Goal: Check status: Check status

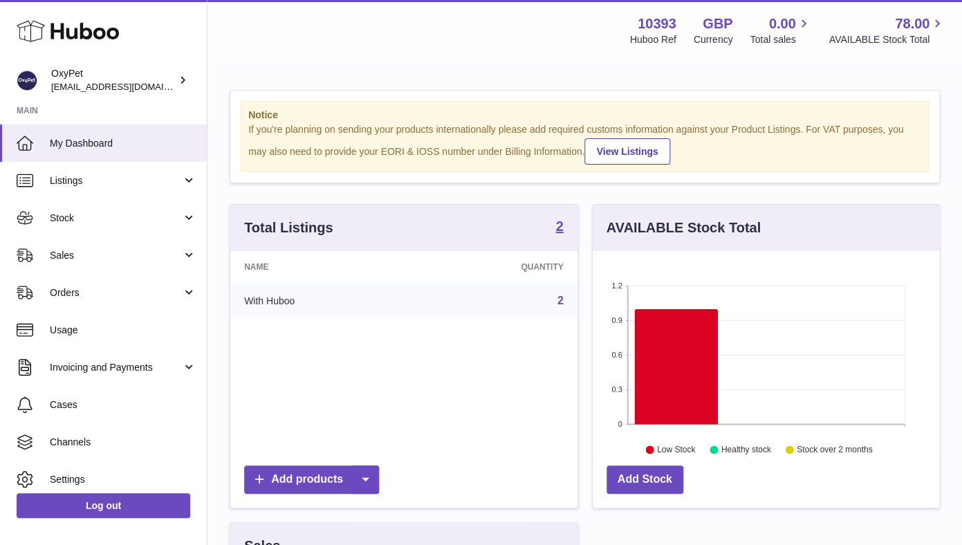
scroll to position [216, 347]
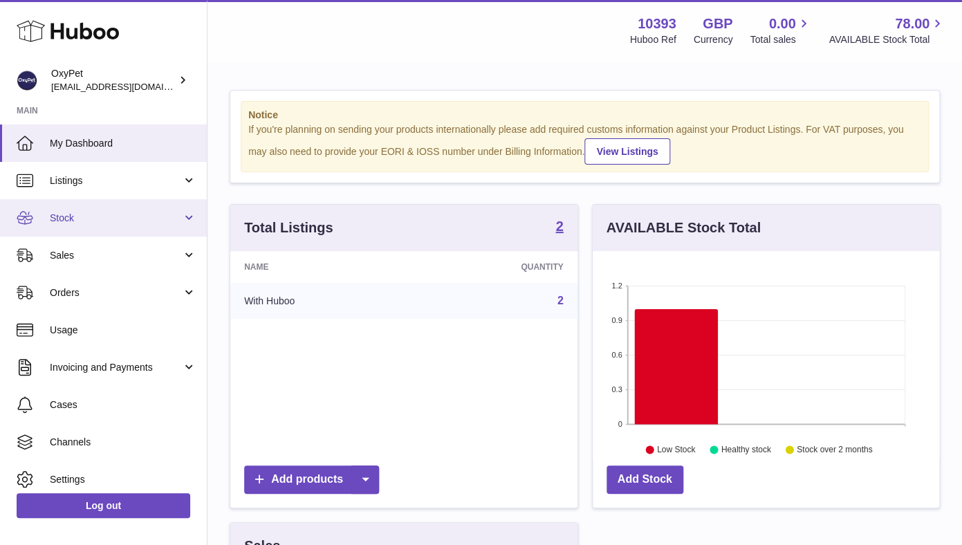
click at [102, 216] on span "Stock" at bounding box center [116, 218] width 132 height 13
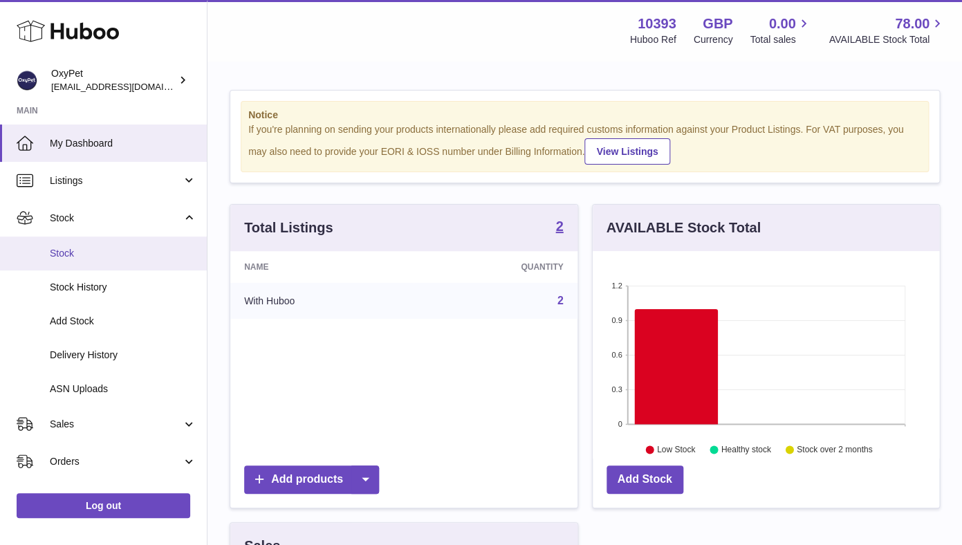
click at [100, 253] on span "Stock" at bounding box center [123, 253] width 147 height 13
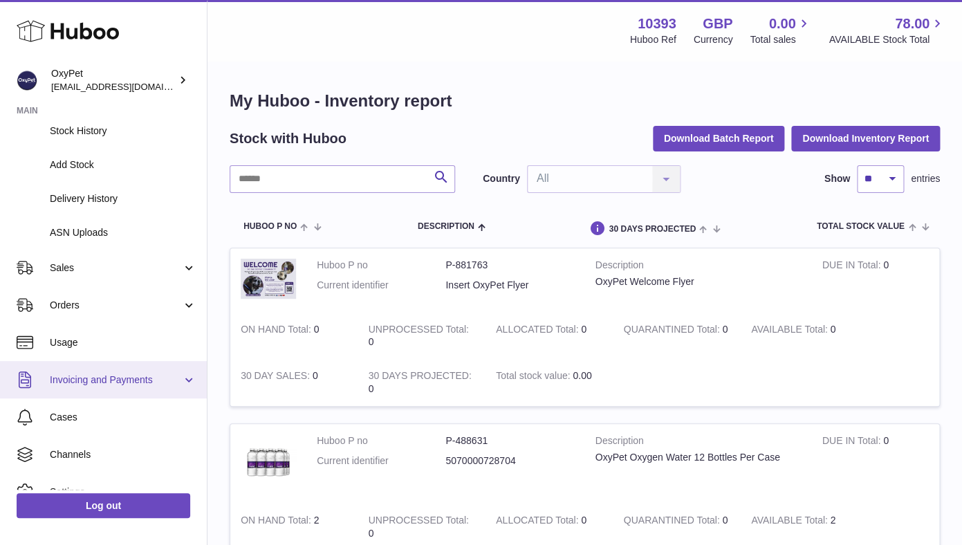
scroll to position [165, 0]
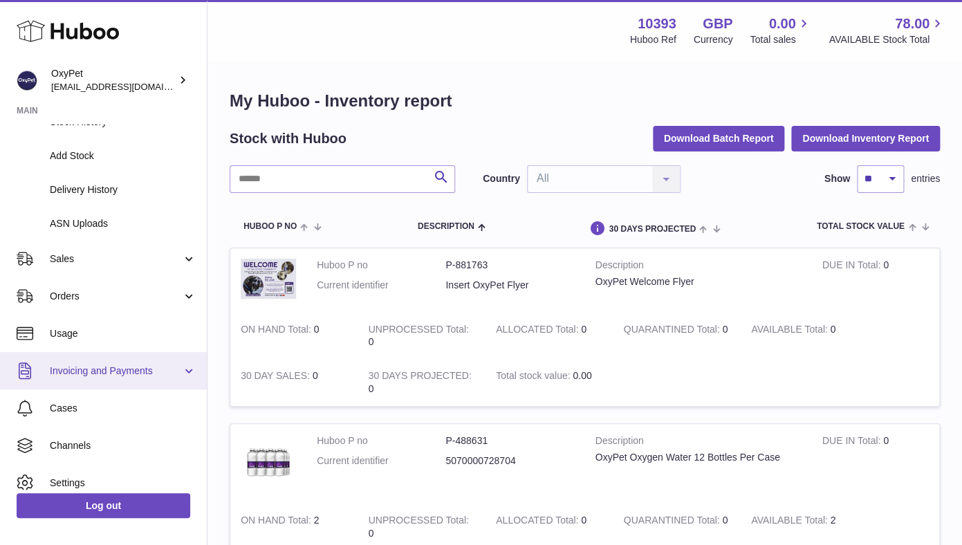
click at [110, 378] on link "Invoicing and Payments" at bounding box center [103, 370] width 207 height 37
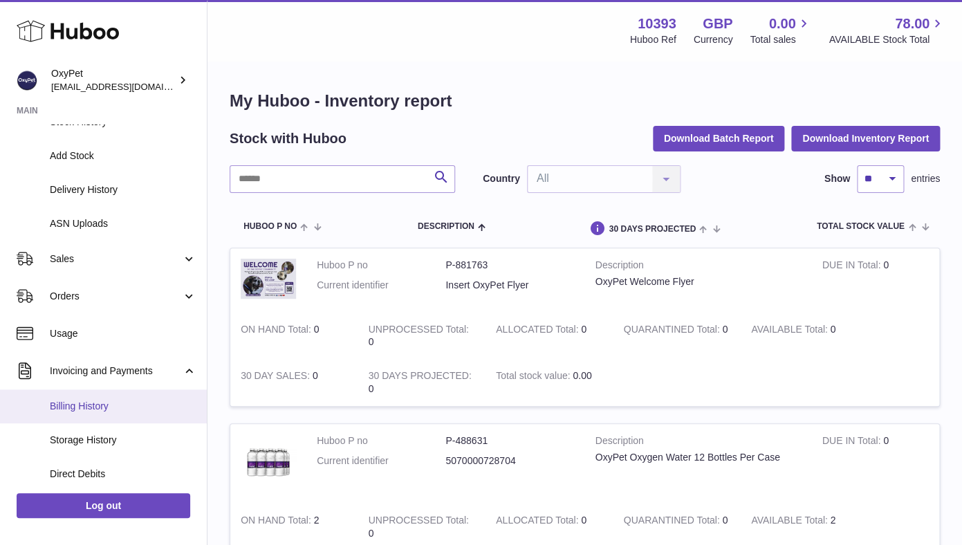
click at [107, 405] on span "Billing History" at bounding box center [123, 406] width 147 height 13
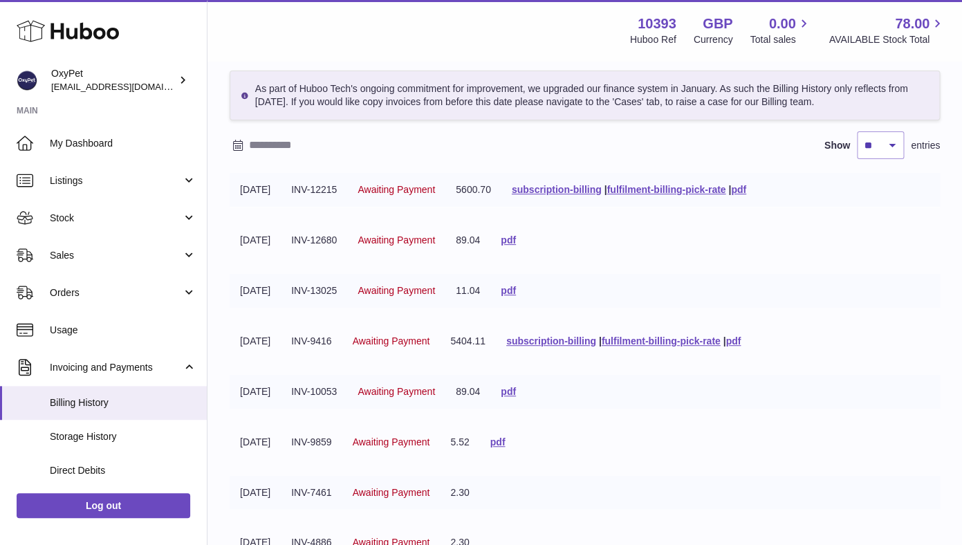
scroll to position [50, 0]
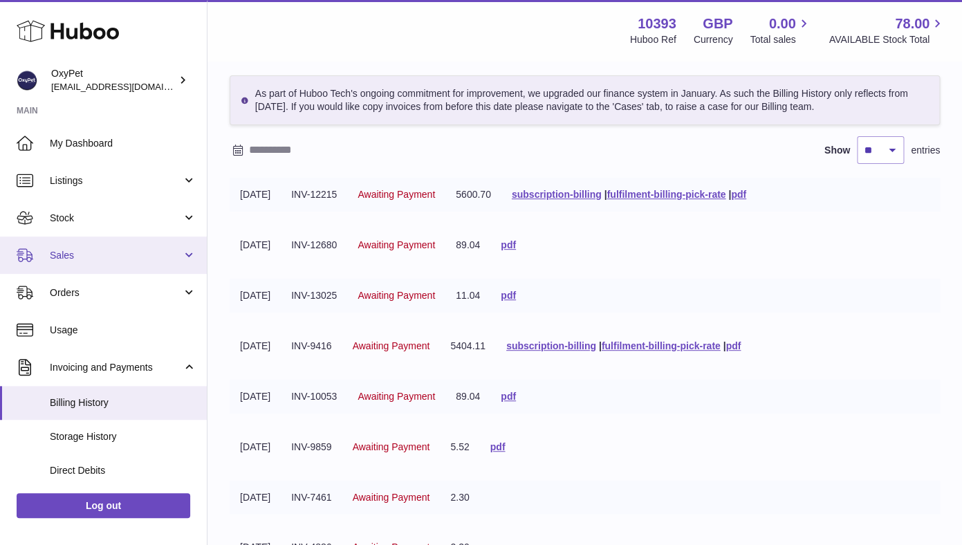
click at [95, 259] on span "Sales" at bounding box center [116, 255] width 132 height 13
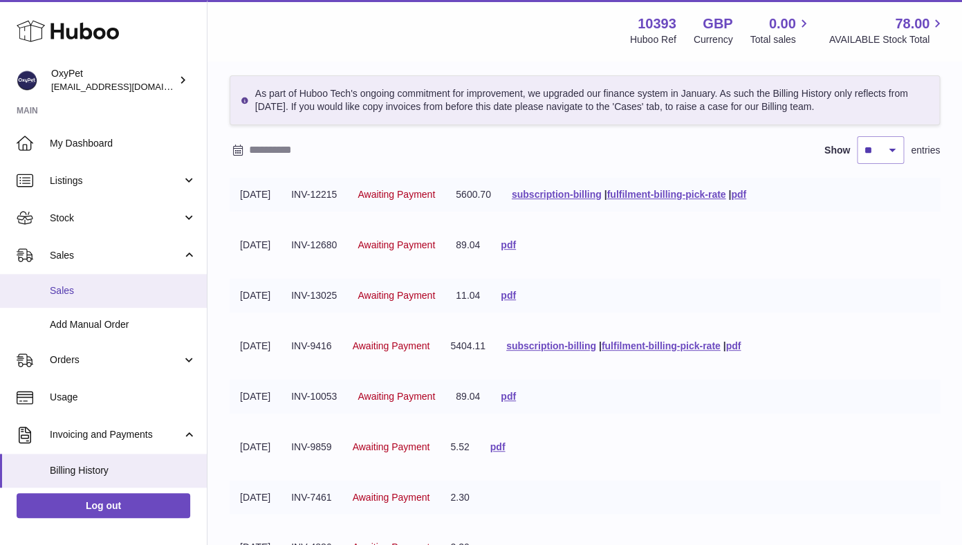
click at [89, 294] on span "Sales" at bounding box center [123, 290] width 147 height 13
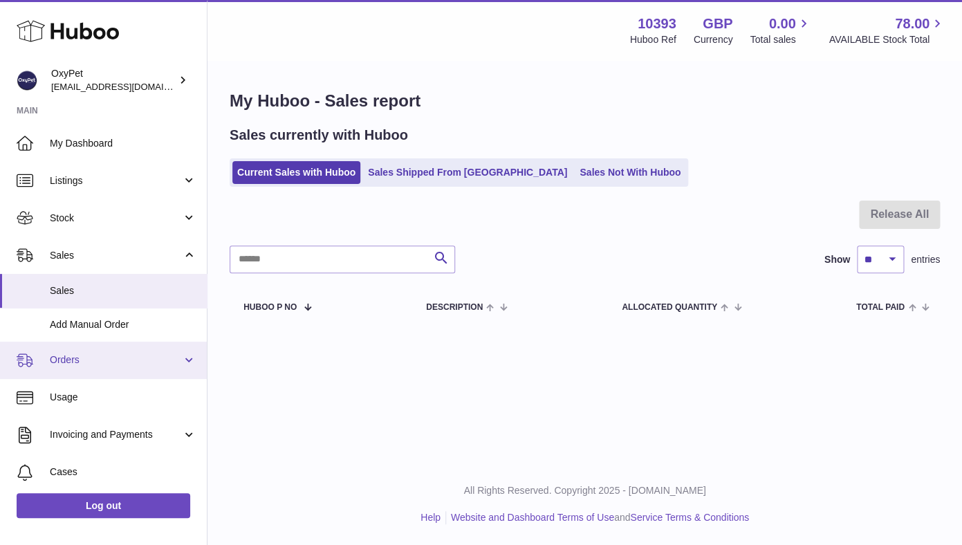
click at [99, 360] on span "Orders" at bounding box center [116, 359] width 132 height 13
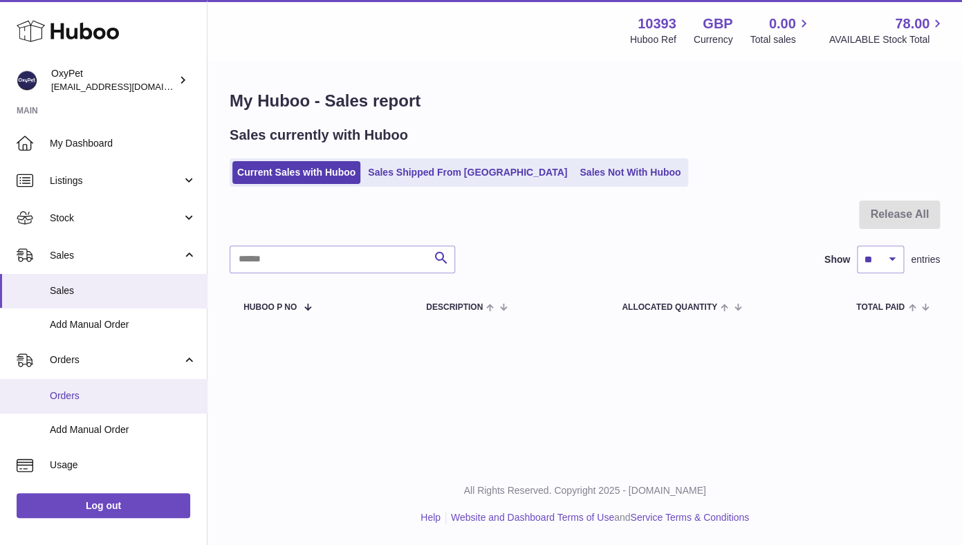
click at [99, 396] on span "Orders" at bounding box center [123, 395] width 147 height 13
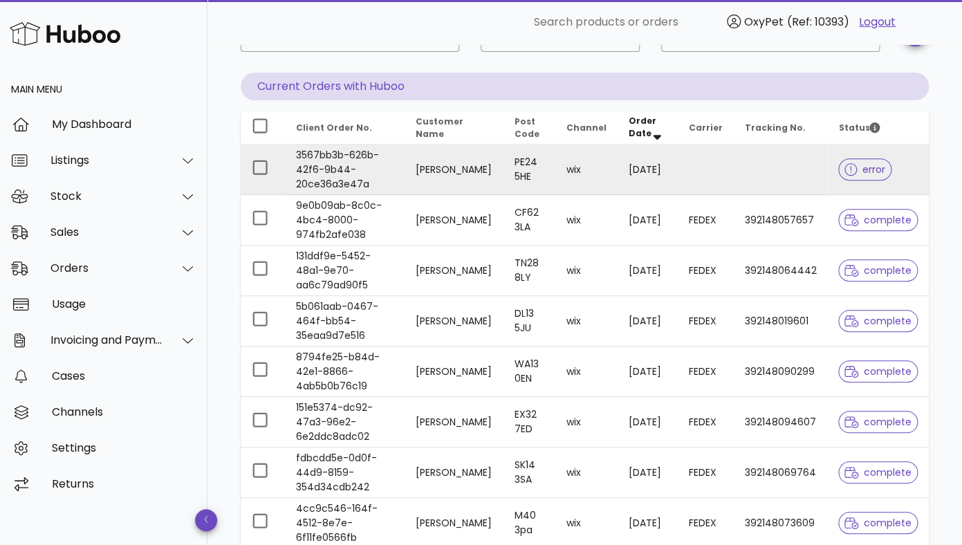
scroll to position [108, 0]
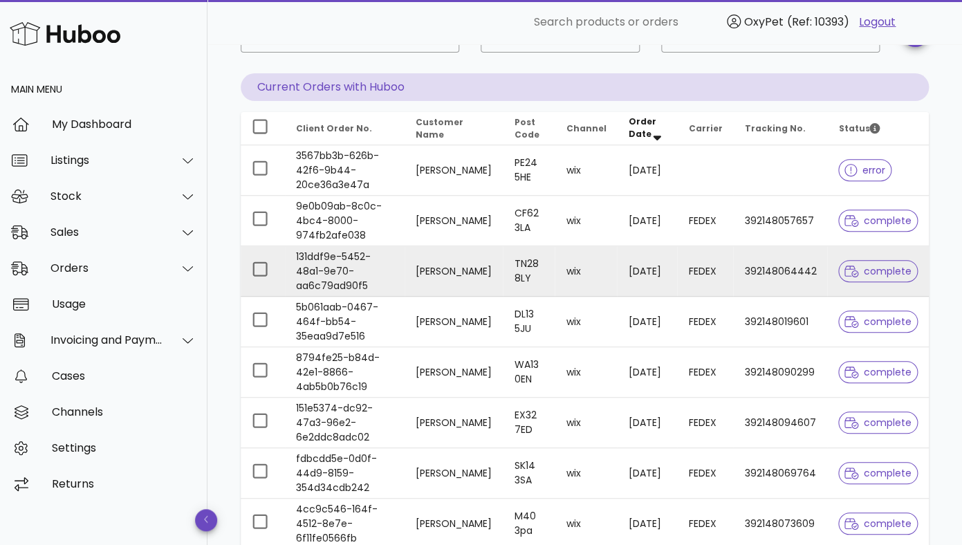
click at [405, 279] on td "131ddf9e-5452-48a1-9e70-aa6c79ad90f5" at bounding box center [345, 271] width 120 height 50
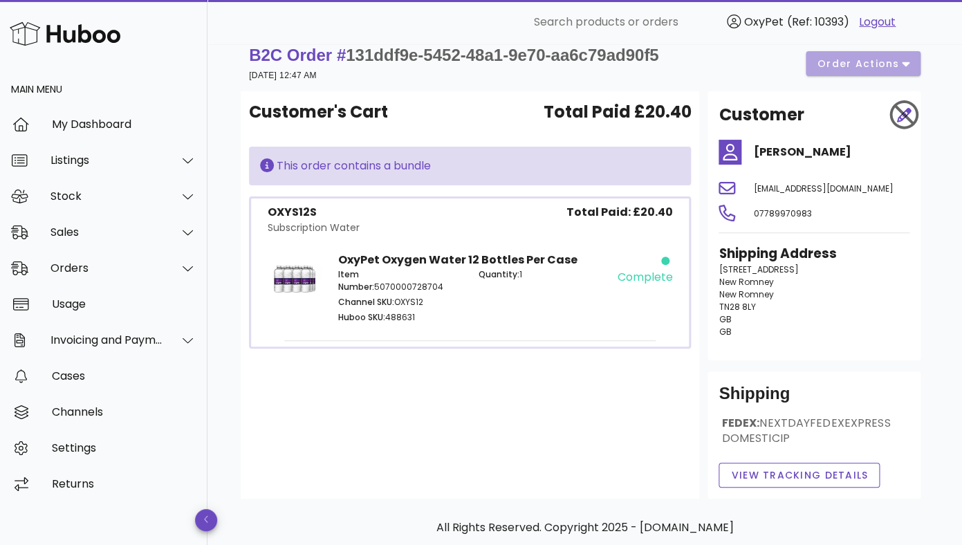
scroll to position [18, 0]
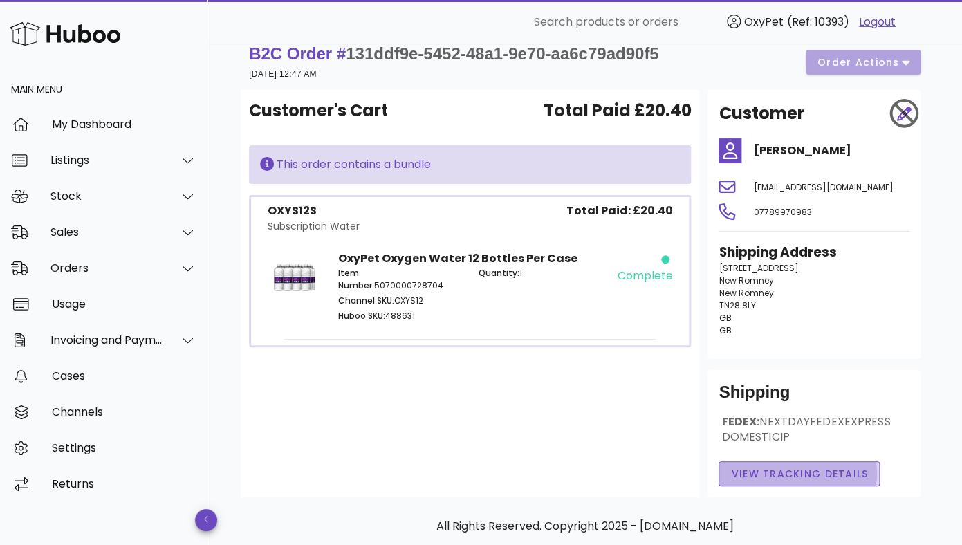
click at [741, 481] on span "View Tracking details" at bounding box center [799, 474] width 138 height 15
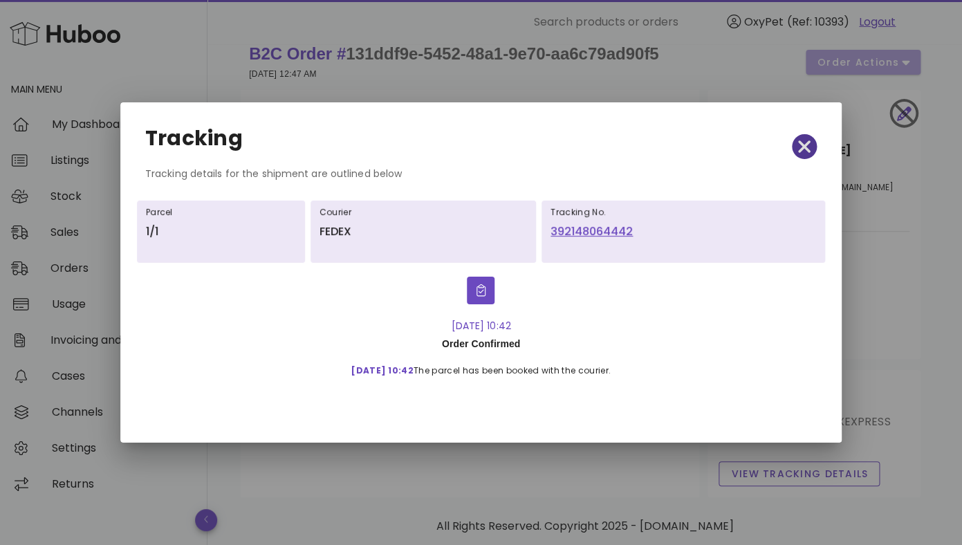
click at [811, 144] on span "button" at bounding box center [804, 146] width 25 height 19
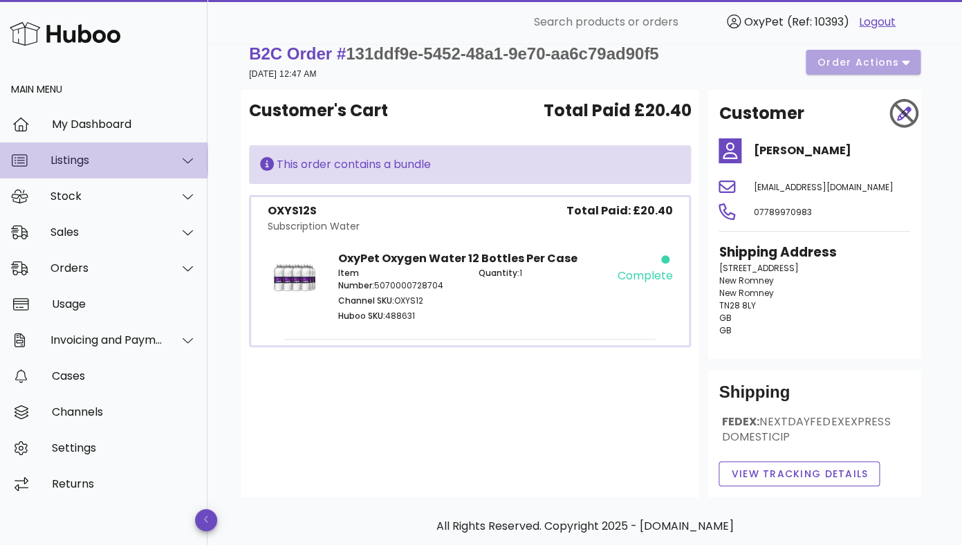
click at [176, 157] on div at bounding box center [179, 160] width 33 height 35
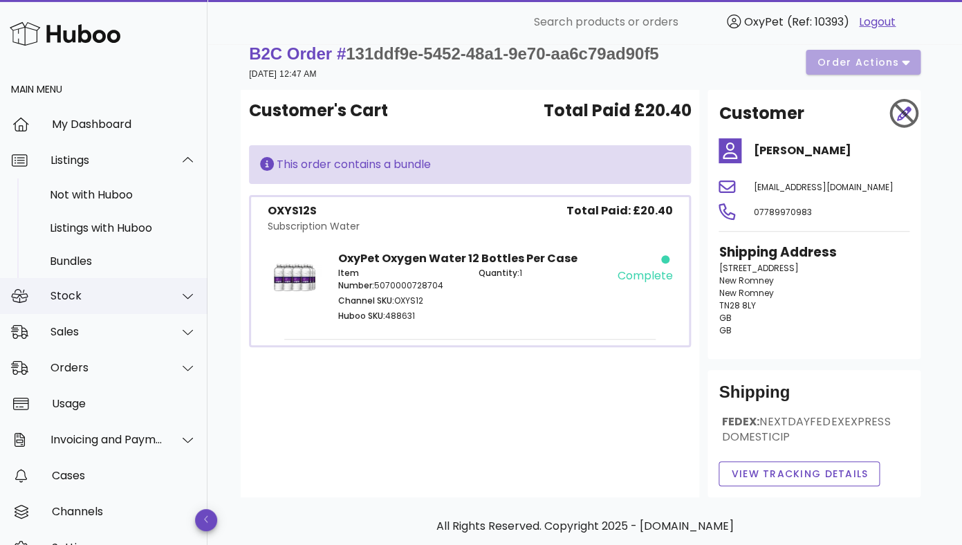
click at [187, 295] on icon at bounding box center [188, 296] width 10 height 12
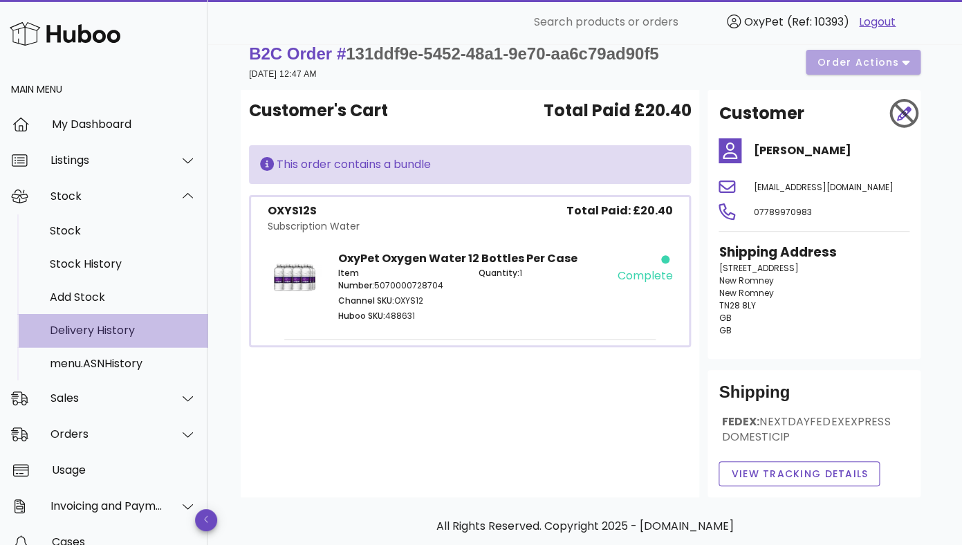
click at [133, 327] on div "Delivery History" at bounding box center [123, 330] width 147 height 13
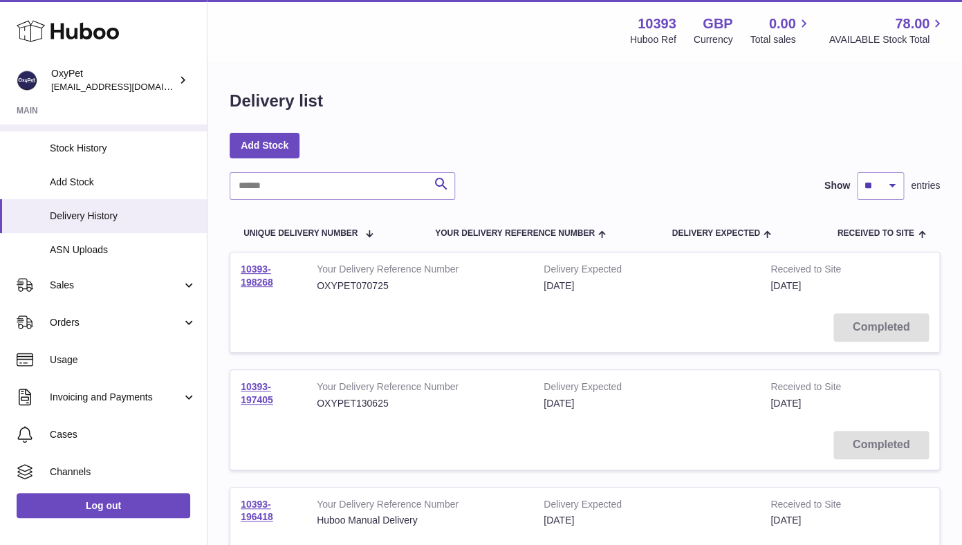
scroll to position [144, 0]
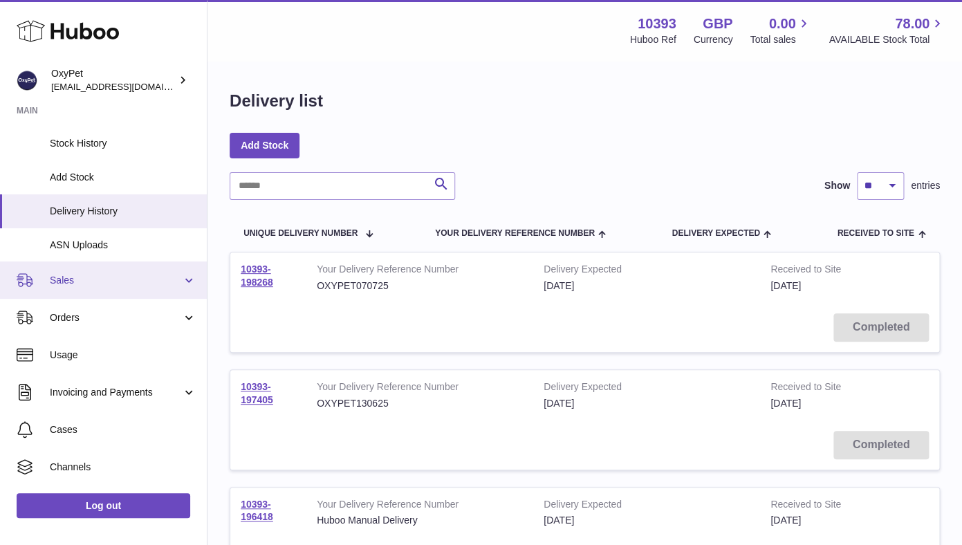
click at [166, 273] on link "Sales" at bounding box center [103, 279] width 207 height 37
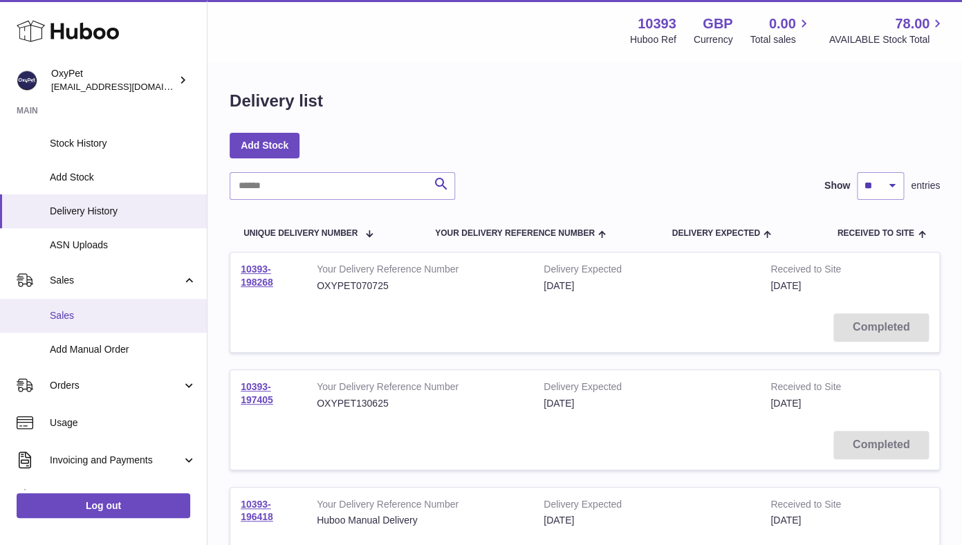
click at [87, 313] on span "Sales" at bounding box center [123, 315] width 147 height 13
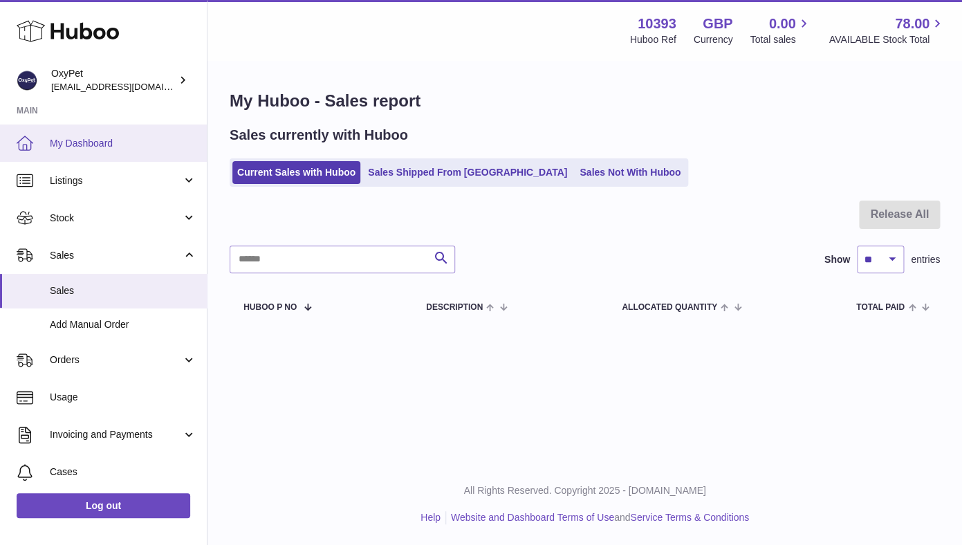
click at [122, 150] on link "My Dashboard" at bounding box center [103, 142] width 207 height 37
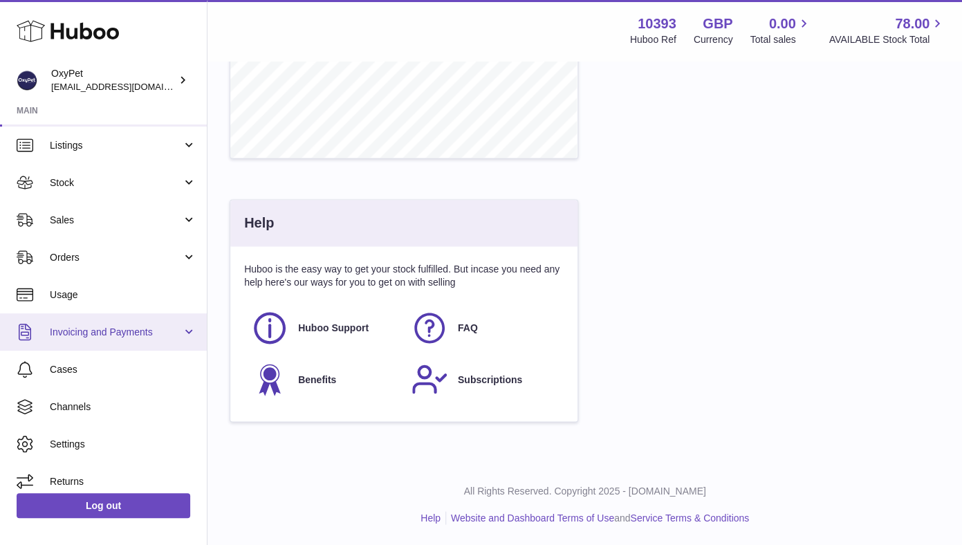
scroll to position [33, 0]
